Goal: Information Seeking & Learning: Understand process/instructions

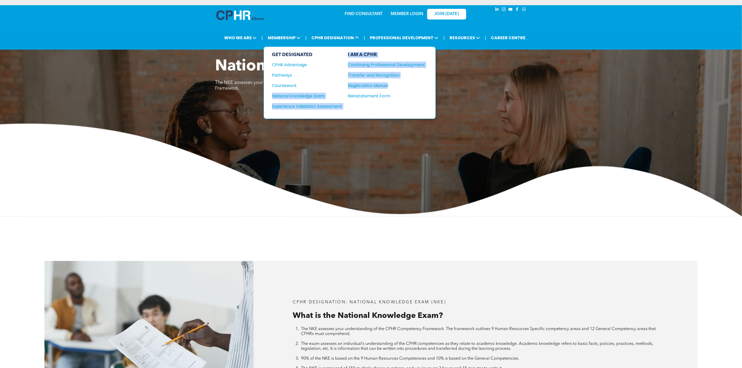
drag, startPoint x: 348, startPoint y: 83, endPoint x: 390, endPoint y: 86, distance: 42.4
click at [390, 86] on div "GET DESIGNATED CPHR Advantage Pathways Coursework National Knowledge Exam" at bounding box center [350, 83] width 172 height 72
click at [401, 83] on div "Registration Manual" at bounding box center [382, 85] width 69 height 6
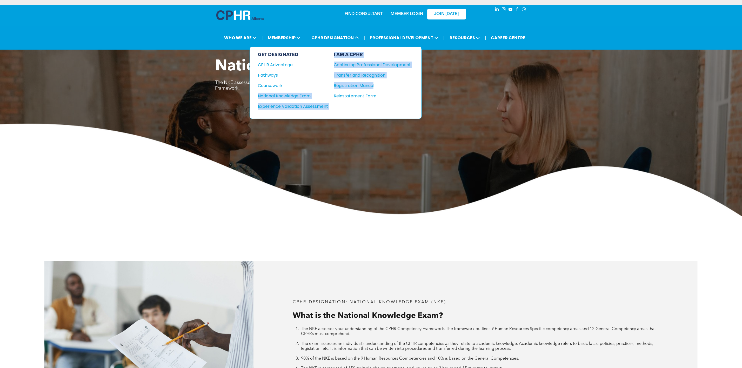
click at [281, 73] on div "Pathways" at bounding box center [289, 75] width 63 height 6
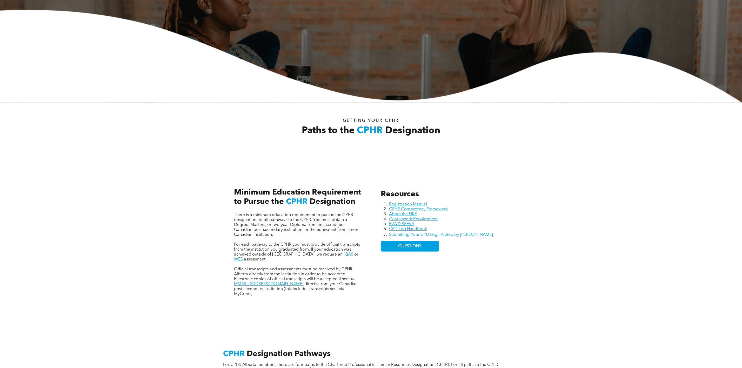
scroll to position [117, 0]
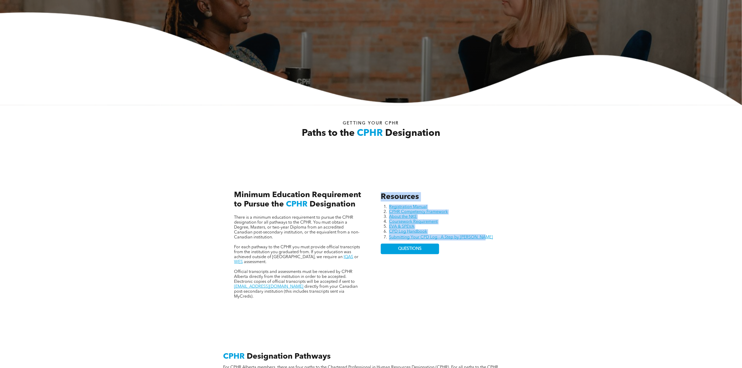
drag, startPoint x: 381, startPoint y: 196, endPoint x: 486, endPoint y: 238, distance: 113.2
click at [486, 238] on div "Resources Registration Manual CPHR Competency Framework About the NKE Coursewor…" at bounding box center [444, 245] width 135 height 115
click at [437, 173] on div "Resources Registration Manual CPHR Competency Framework About the NKE Coursewor…" at bounding box center [371, 239] width 312 height 157
drag, startPoint x: 379, startPoint y: 192, endPoint x: 485, endPoint y: 235, distance: 114.4
click at [485, 235] on div "Resources Registration Manual CPHR Competency Framework About the NKE Coursewor…" at bounding box center [444, 245] width 135 height 115
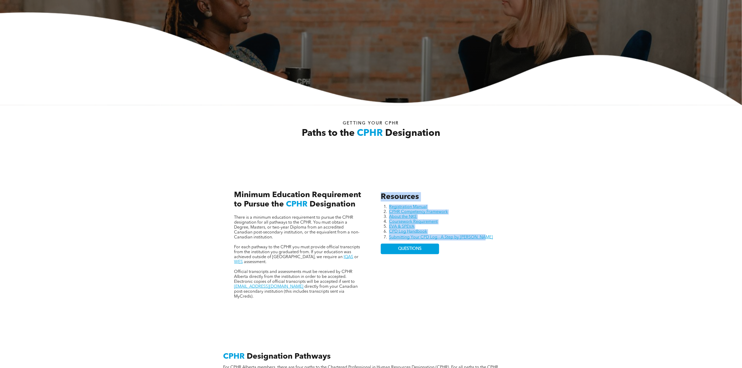
copy div "Resources Registration Manual CPHR Competency Framework About the NKE Coursewor…"
click at [436, 224] on link "Coursework Requirement" at bounding box center [413, 222] width 49 height 4
click at [399, 225] on link "EVA & SPEVA" at bounding box center [401, 227] width 25 height 4
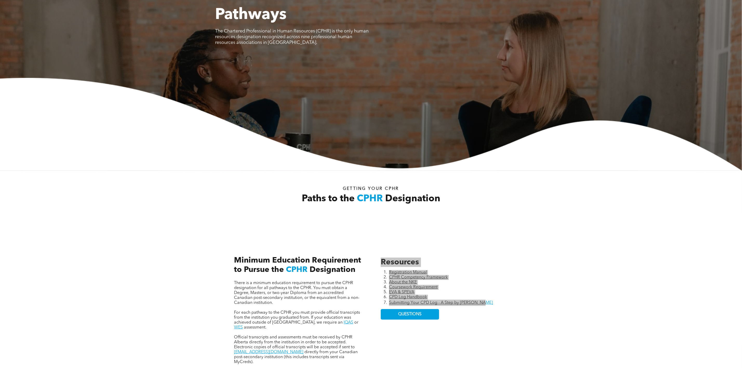
scroll to position [0, 0]
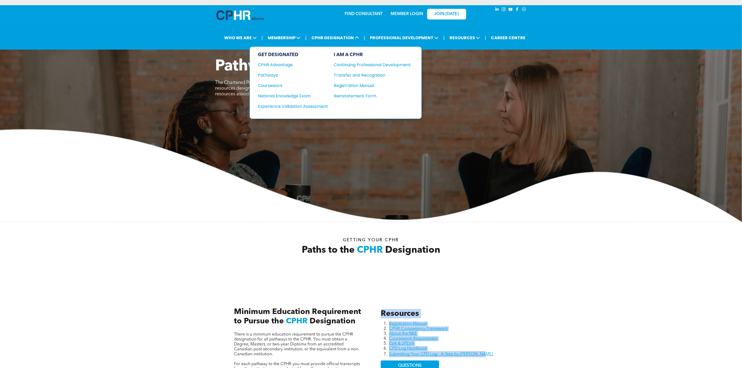
click at [281, 87] on div "Coursework" at bounding box center [289, 85] width 63 height 6
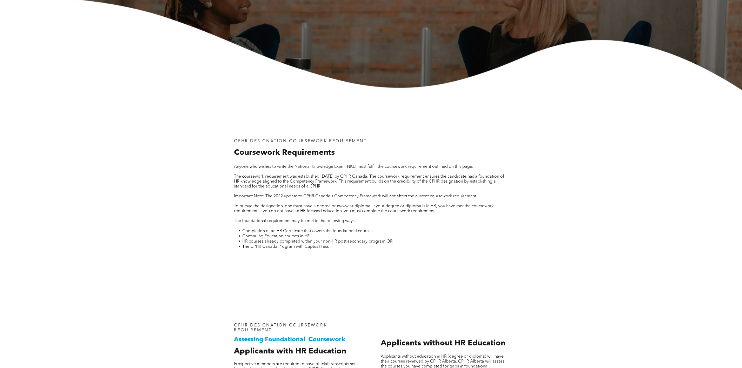
scroll to position [195, 0]
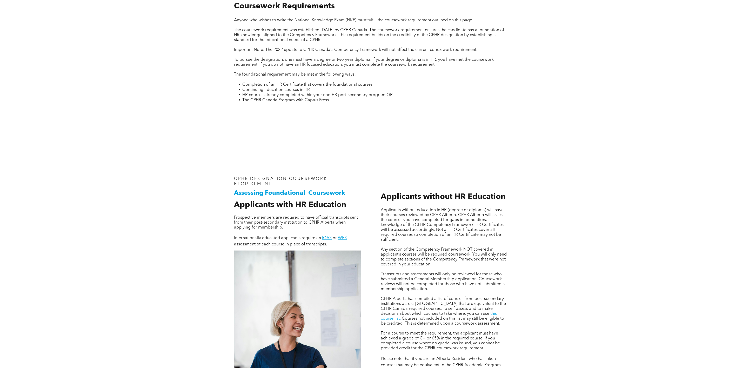
scroll to position [507, 0]
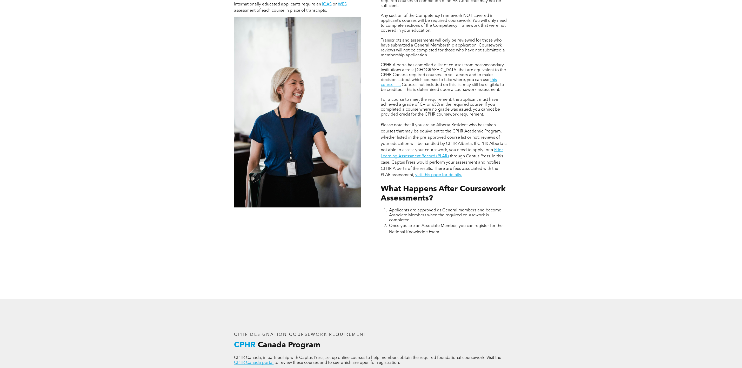
click at [471, 85] on link "this course list." at bounding box center [439, 82] width 116 height 9
drag, startPoint x: 448, startPoint y: 78, endPoint x: 475, endPoint y: 84, distance: 27.1
click at [475, 84] on p "CPHR Alberta has compiled a list of courses from post-secondary institutions ac…" at bounding box center [444, 78] width 127 height 30
copy p "to make decisions about which courses to take where, you can use this course li…"
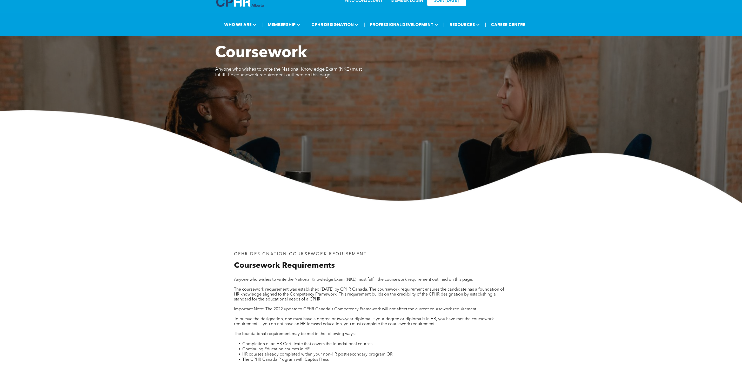
scroll to position [0, 0]
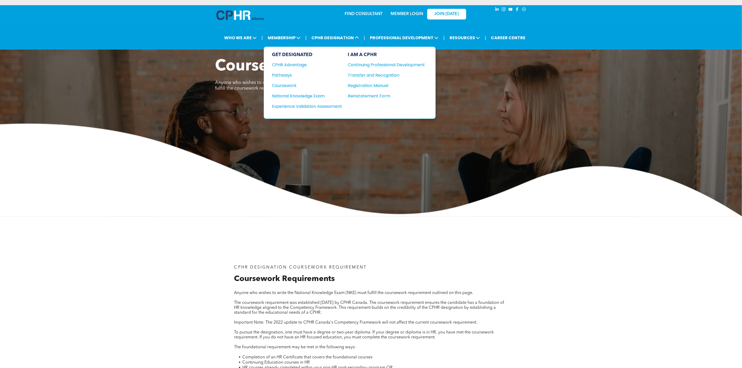
click at [293, 72] on div "Pathways" at bounding box center [303, 75] width 63 height 6
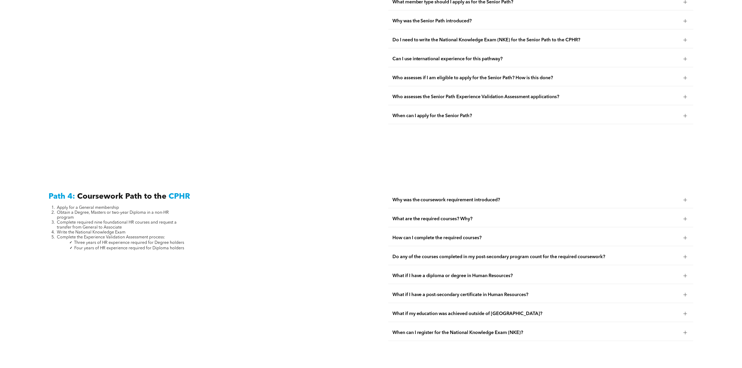
scroll to position [1286, 0]
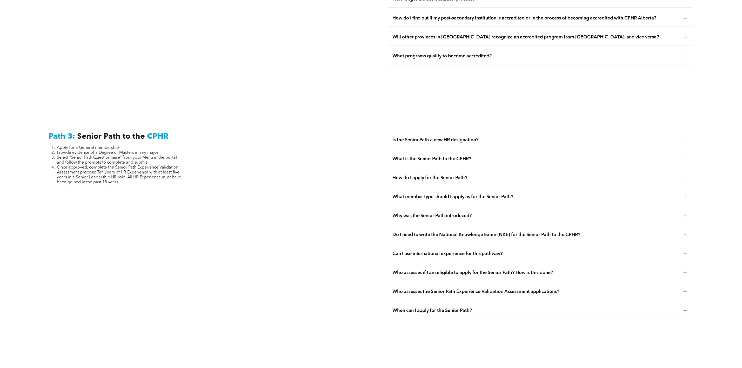
click at [422, 159] on span "What is the Senior Path to the CPHR?" at bounding box center [536, 159] width 287 height 6
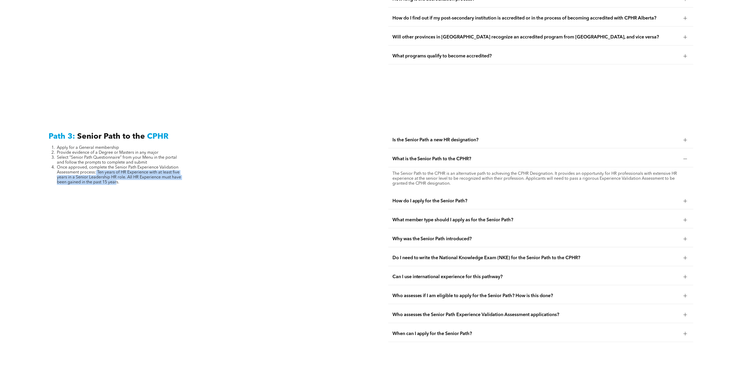
drag, startPoint x: 97, startPoint y: 174, endPoint x: 117, endPoint y: 182, distance: 22.0
click at [117, 182] on span "Once approved, complete the Senior Path Experience Validation Assessment proces…" at bounding box center [119, 174] width 124 height 19
copy span "Ten years of HR Experience with at least five years in a Senior Leadership HR r…"
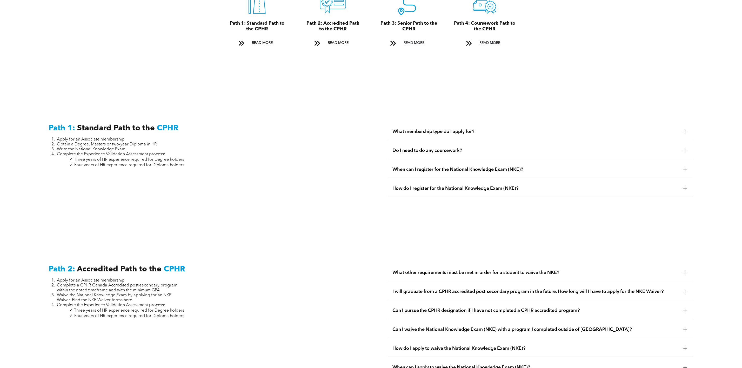
scroll to position [585, 0]
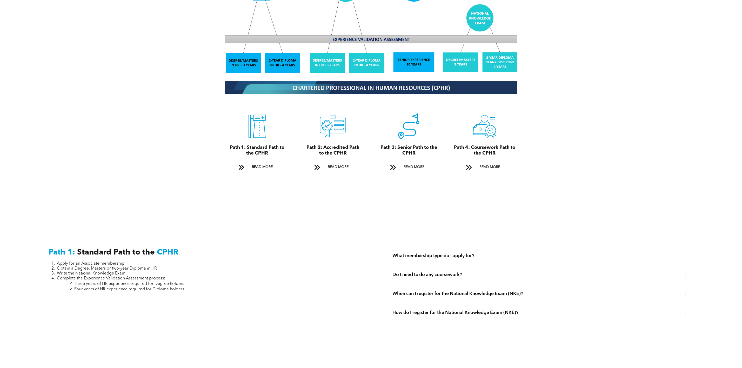
click at [57, 262] on li "Apply for an Associate membership" at bounding box center [120, 264] width 127 height 5
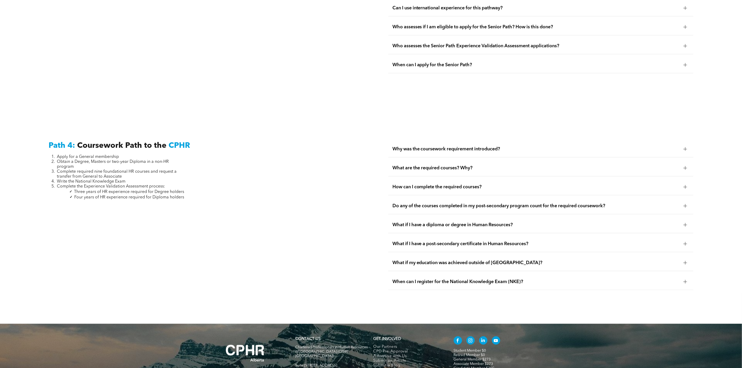
scroll to position [1609, 0]
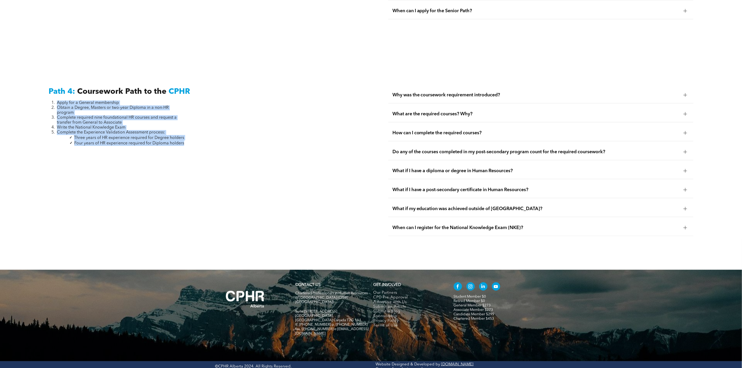
drag, startPoint x: 50, startPoint y: 103, endPoint x: 185, endPoint y: 149, distance: 143.3
click at [185, 149] on div "Path 4: Coursework Path to the CPHR Apply for a General membership Obtain a Deg…" at bounding box center [201, 161] width 314 height 157
copy div "Apply for a General membership Obtain a Degree, Masters or two-year Diploma in …"
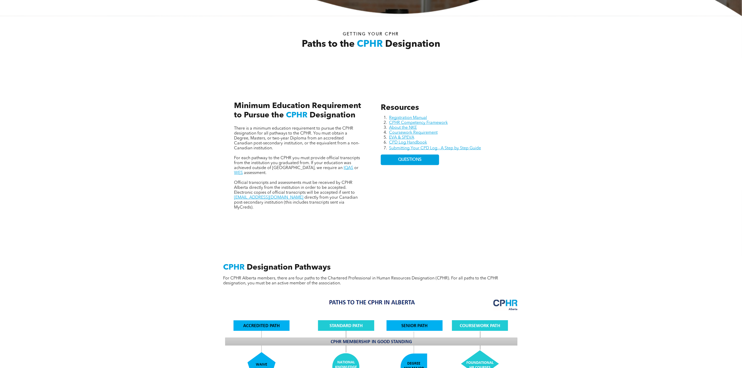
scroll to position [0, 0]
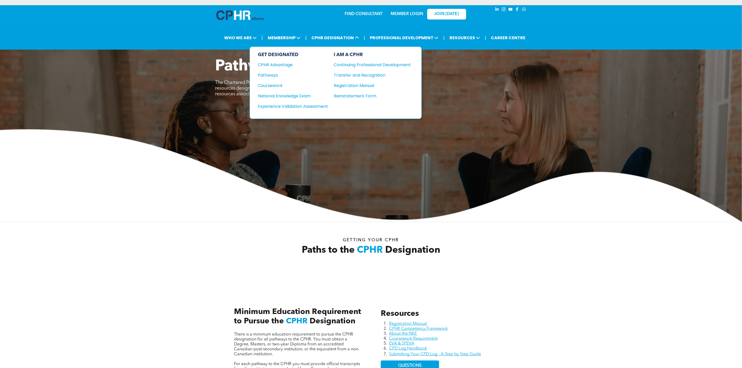
click at [271, 76] on div "Pathways" at bounding box center [289, 75] width 63 height 6
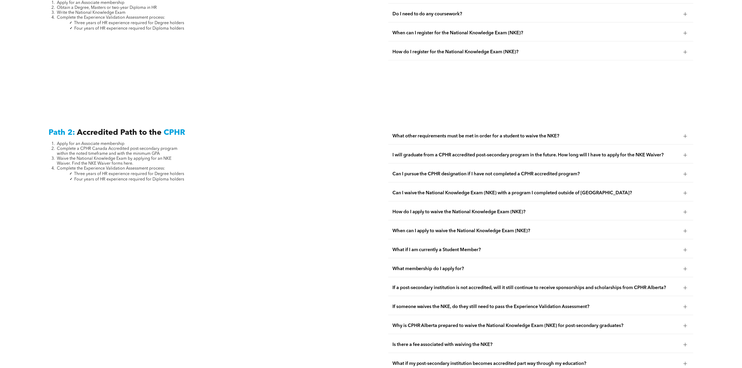
scroll to position [857, 0]
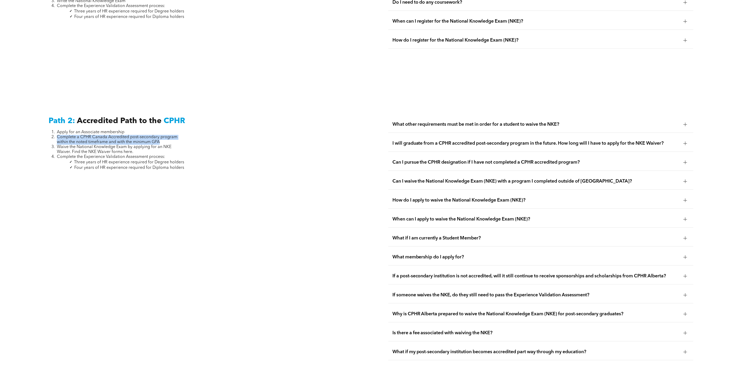
drag, startPoint x: 57, startPoint y: 134, endPoint x: 175, endPoint y: 139, distance: 118.0
click at [175, 139] on li "Complete a CPHR Canada Accredited post-secondary program within the noted timef…" at bounding box center [120, 140] width 127 height 10
copy span "Complete a CPHR Canada Accredited post-secondary program within the noted timef…"
